Goal: Information Seeking & Learning: Learn about a topic

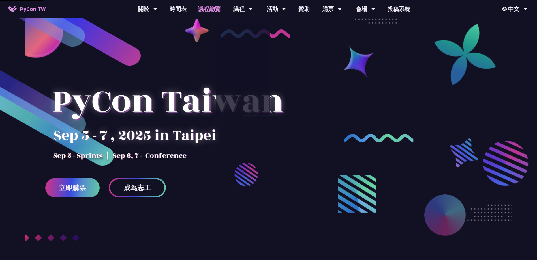
click at [209, 8] on link "議程總覽" at bounding box center [209, 9] width 34 height 18
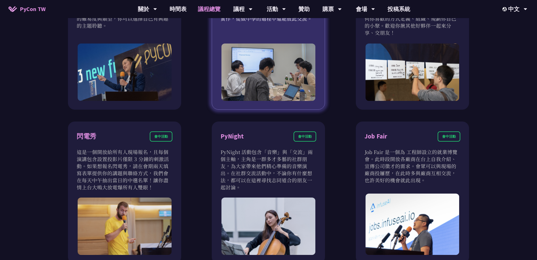
scroll to position [391, 0]
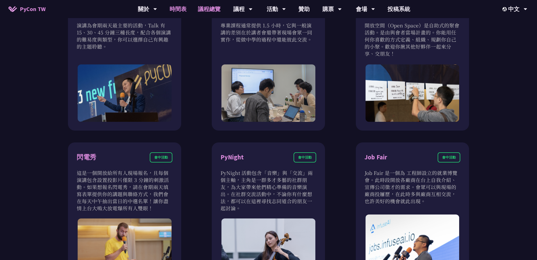
click at [180, 9] on link "時間表" at bounding box center [178, 9] width 28 height 18
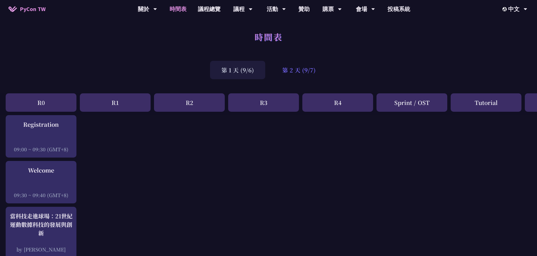
click at [304, 68] on div "第 2 天 (9/7)" at bounding box center [299, 70] width 56 height 18
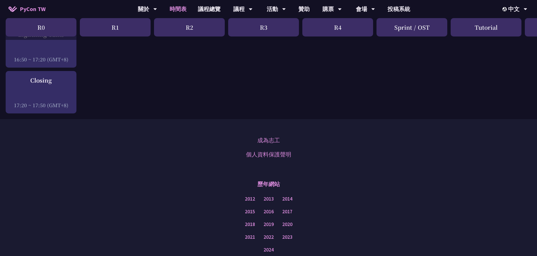
scroll to position [944, 0]
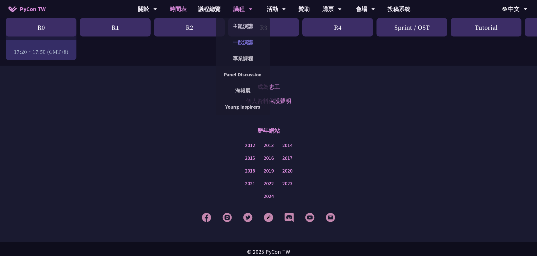
click at [238, 40] on link "一般演講" at bounding box center [243, 42] width 54 height 13
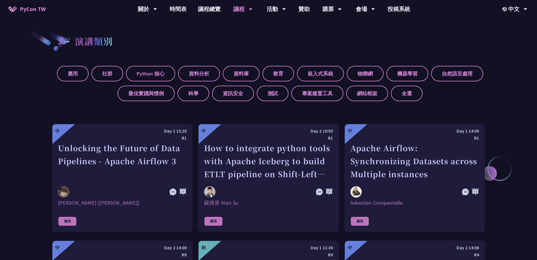
scroll to position [255, 0]
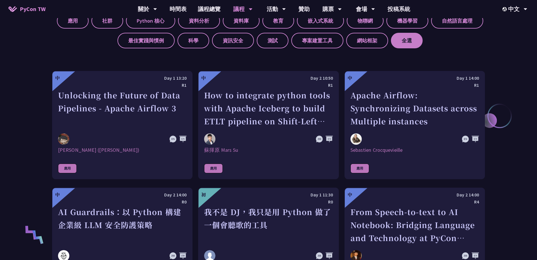
click at [408, 35] on label "全選" at bounding box center [407, 41] width 32 height 16
click at [0, 0] on input "全選" at bounding box center [0, 0] width 0 height 0
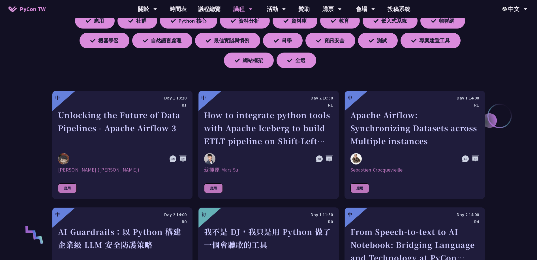
click at [469, 61] on div "應用 社群 Python 核心 資料分析 資料庫 教育 嵌入式系統 物聯網 機器學習 自然語言處理 最佳實踐與慣例 科學 資訊安全 測試 專案建置工具 網站框…" at bounding box center [268, 38] width 432 height 59
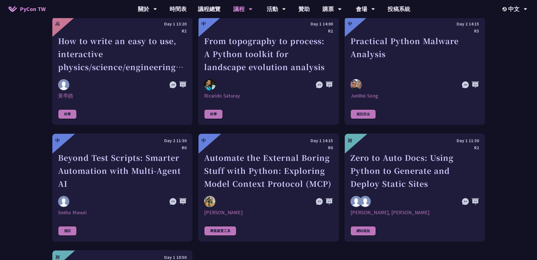
scroll to position [1386, 0]
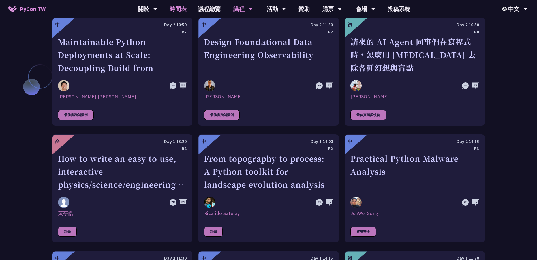
click at [184, 9] on link "時間表" at bounding box center [178, 9] width 28 height 18
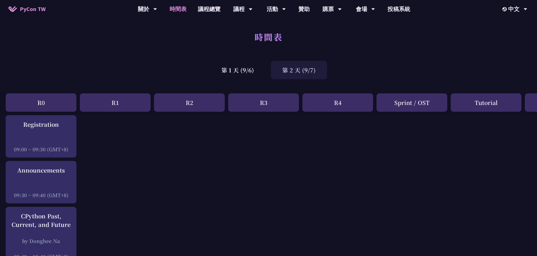
click at [296, 69] on div "第 2 天 (9/7)" at bounding box center [299, 70] width 56 height 18
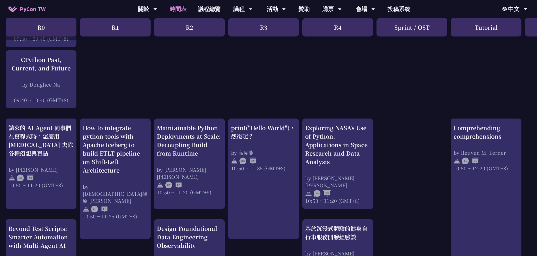
scroll to position [198, 0]
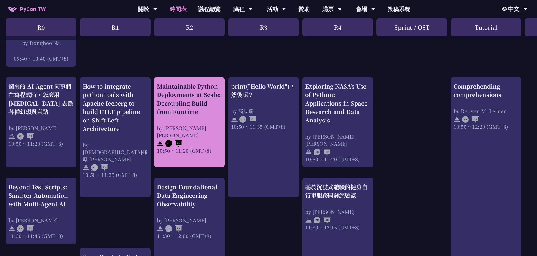
click at [210, 109] on div "Maintainable Python Deployments at Scale: Decoupling Build from Runtime" at bounding box center [189, 99] width 65 height 34
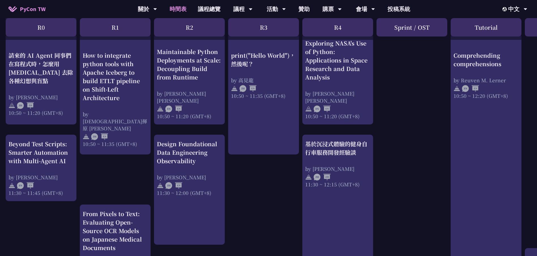
scroll to position [255, 0]
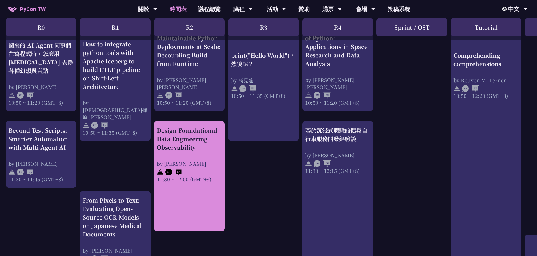
click at [201, 150] on div "Design Foundational Data Engineering Observability" at bounding box center [189, 138] width 65 height 25
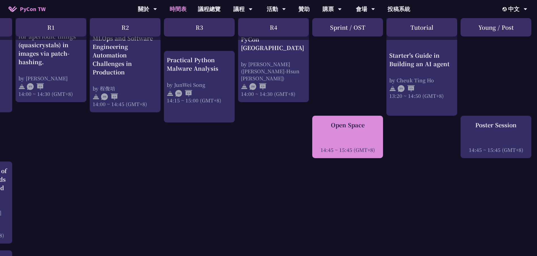
scroll to position [566, 64]
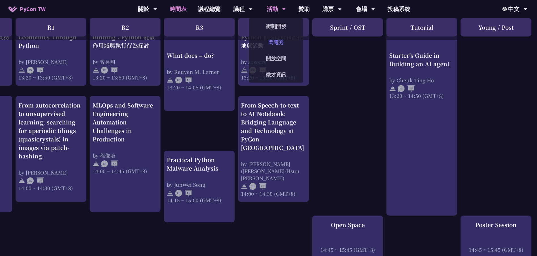
click at [281, 47] on link "閃電秀" at bounding box center [276, 42] width 54 height 13
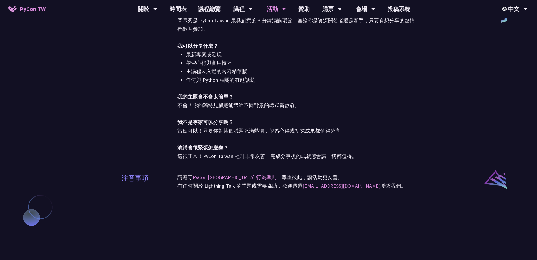
scroll to position [396, 0]
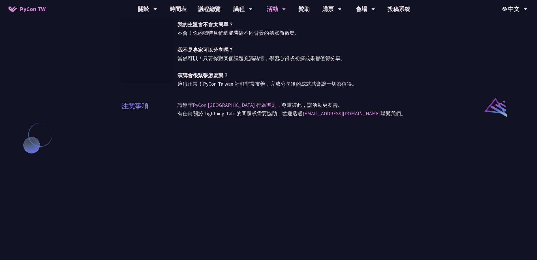
click at [38, 10] on span "PyCon TW" at bounding box center [33, 9] width 26 height 8
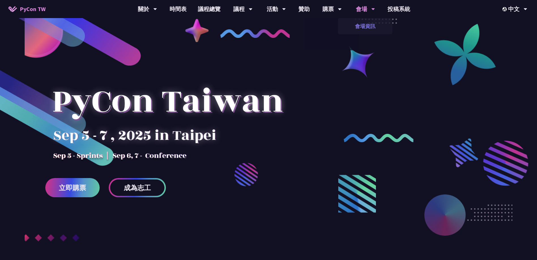
click at [365, 24] on link "會場資訊" at bounding box center [365, 26] width 54 height 13
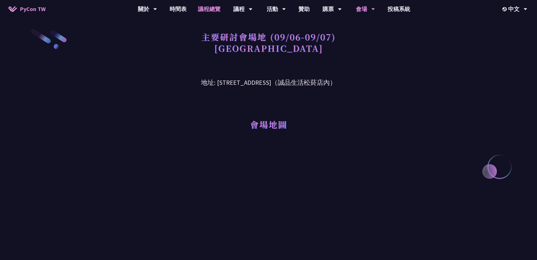
click at [199, 8] on link "議程總覽" at bounding box center [209, 9] width 34 height 18
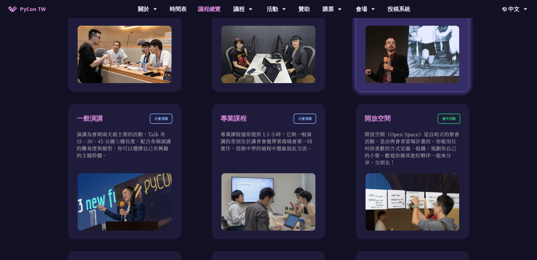
scroll to position [283, 0]
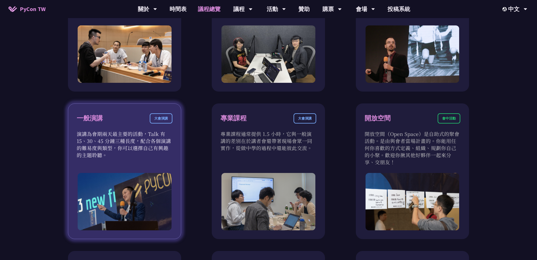
click at [162, 121] on div "大會演講" at bounding box center [161, 118] width 23 height 10
click at [141, 139] on p "演講為會期兩天最主要的活動，Talk 有 15、30、45 分鐘三種長度，配合各個演講的難易度與類型，你可以選擇自己有興趣的主題聆聽。" at bounding box center [125, 144] width 96 height 28
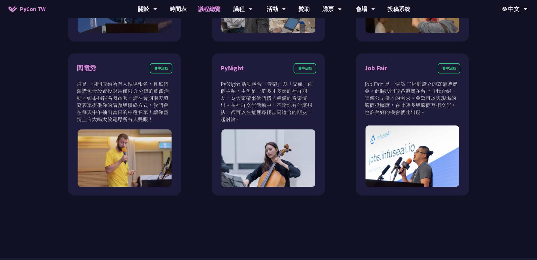
scroll to position [481, 0]
